Goal: Entertainment & Leisure: Consume media (video, audio)

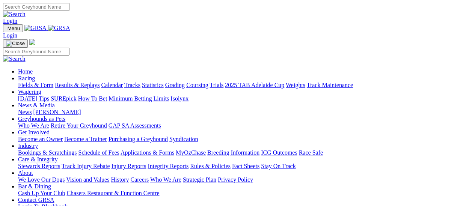
click at [82, 82] on link "Results & Replays" at bounding box center [77, 85] width 45 height 6
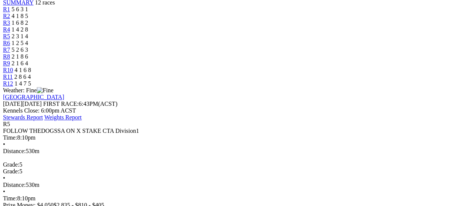
scroll to position [263, 0]
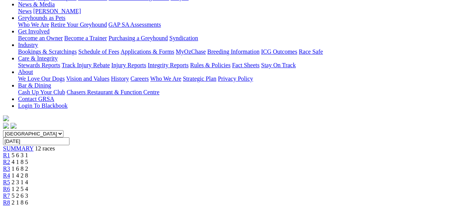
scroll to position [113, 0]
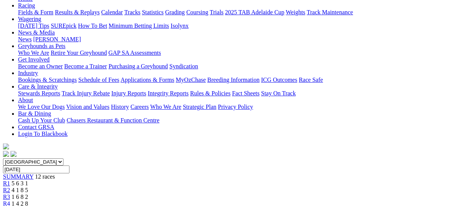
scroll to position [75, 0]
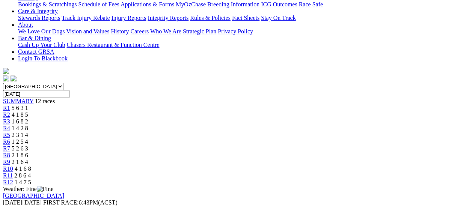
scroll to position [150, 0]
